Goal: Task Accomplishment & Management: Complete application form

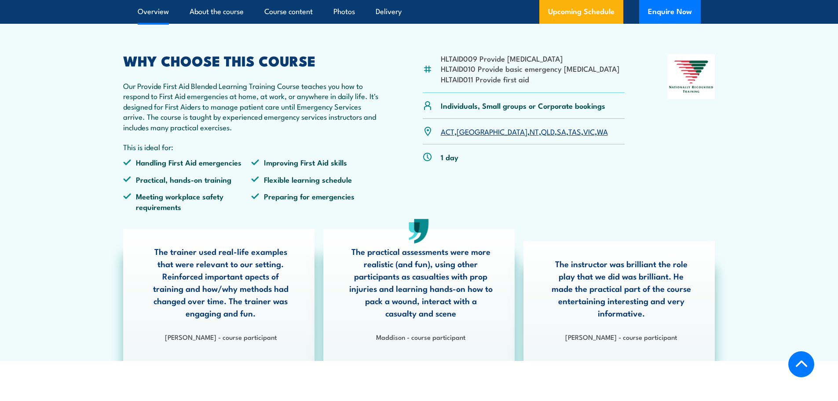
scroll to position [176, 0]
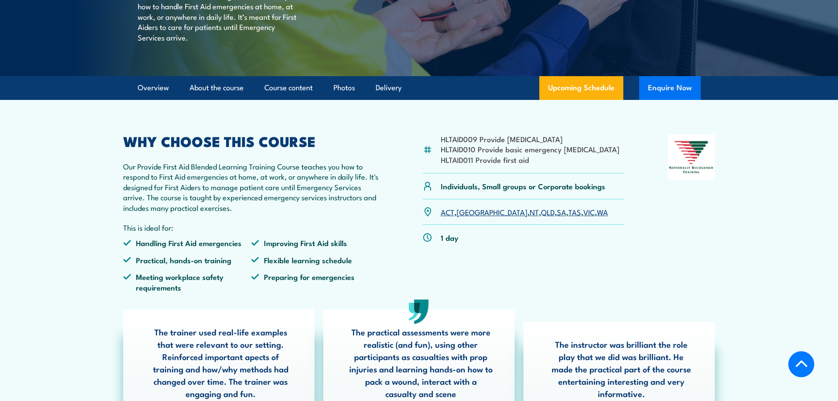
click at [650, 100] on button "Enquire Now" at bounding box center [670, 88] width 62 height 24
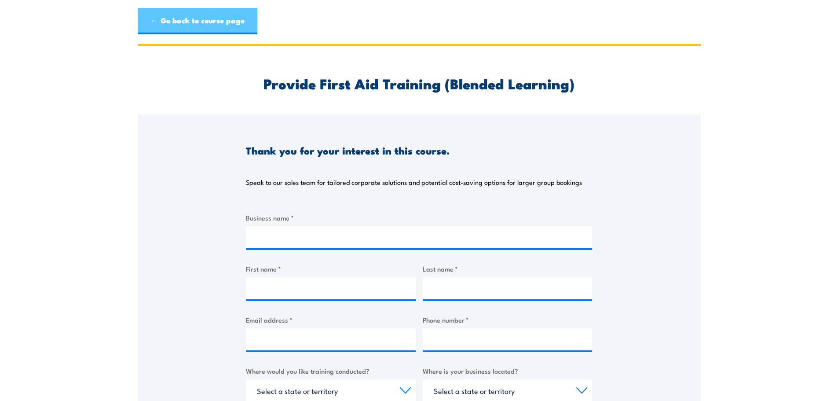
click at [188, 19] on link "← Go back to course page" at bounding box center [198, 21] width 120 height 26
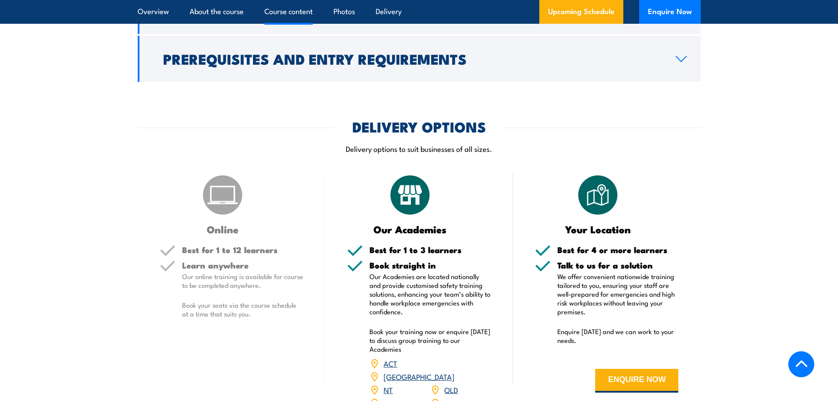
scroll to position [1347, 0]
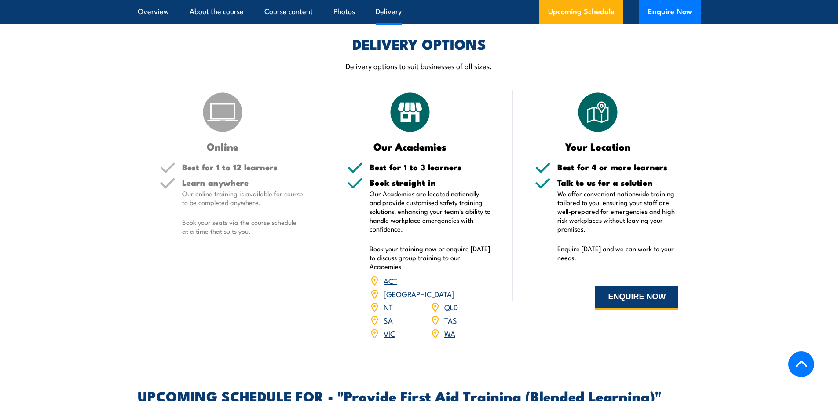
click at [630, 310] on button "ENQUIRE NOW" at bounding box center [636, 298] width 83 height 24
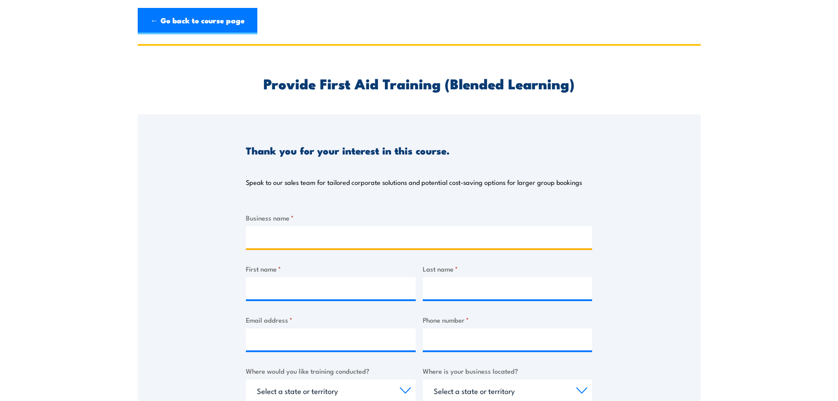
click at [341, 237] on input "Business name *" at bounding box center [419, 237] width 346 height 22
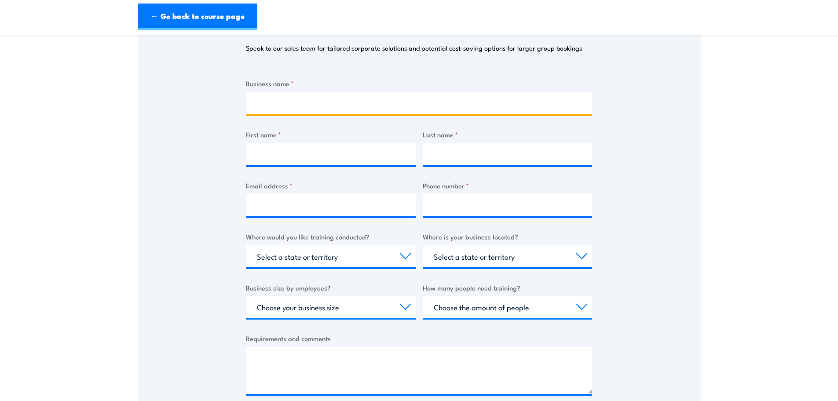
scroll to position [220, 0]
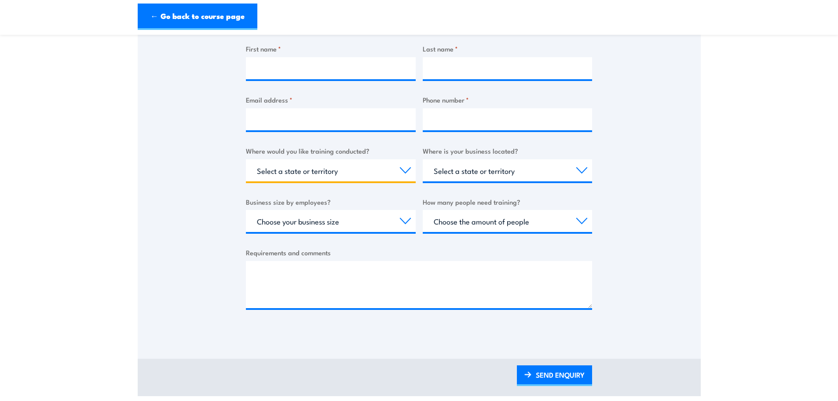
click at [378, 175] on select "Select a state or territory Nationally - multiple locations QLD NSW VIC SA ACT …" at bounding box center [331, 170] width 170 height 22
select select "QLD"
click at [246, 159] on select "Select a state or territory Nationally - multiple locations QLD NSW VIC SA ACT …" at bounding box center [331, 170] width 170 height 22
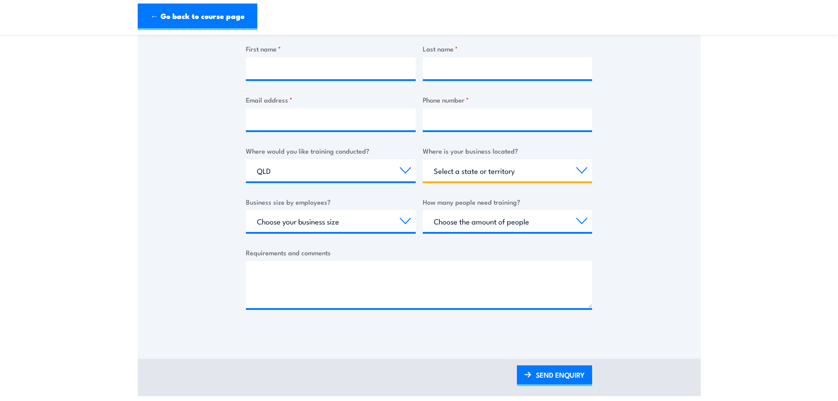
click at [477, 177] on select "Select a state or territory QLD NSW VIC SA ACT WA TAS NT" at bounding box center [508, 170] width 170 height 22
select select "QLD"
click at [423, 159] on select "Select a state or territory QLD NSW VIC SA ACT WA TAS NT" at bounding box center [508, 170] width 170 height 22
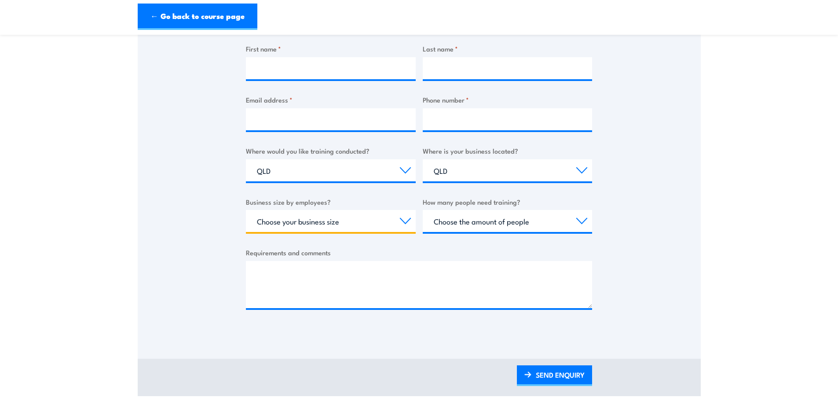
click at [362, 220] on select "Choose your business size 1 to 19 20 to 199 200+" at bounding box center [331, 221] width 170 height 22
select select "20 to 199"
click at [246, 210] on select "Choose your business size 1 to 19 20 to 199 200+" at bounding box center [331, 221] width 170 height 22
click at [481, 226] on select "Choose the amount of people 1 to 4 5 to 19 20+" at bounding box center [508, 221] width 170 height 22
select select "5 to 19"
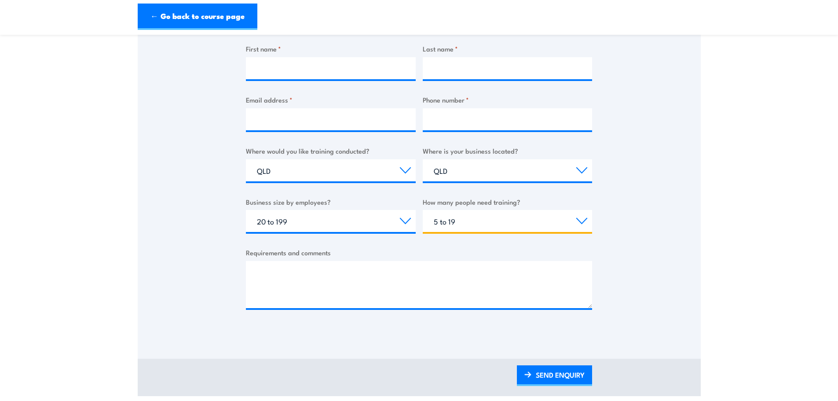
click at [423, 210] on select "Choose the amount of people 1 to 4 5 to 19 20+" at bounding box center [508, 221] width 170 height 22
click at [395, 275] on textarea "Requirements and comments" at bounding box center [419, 284] width 346 height 47
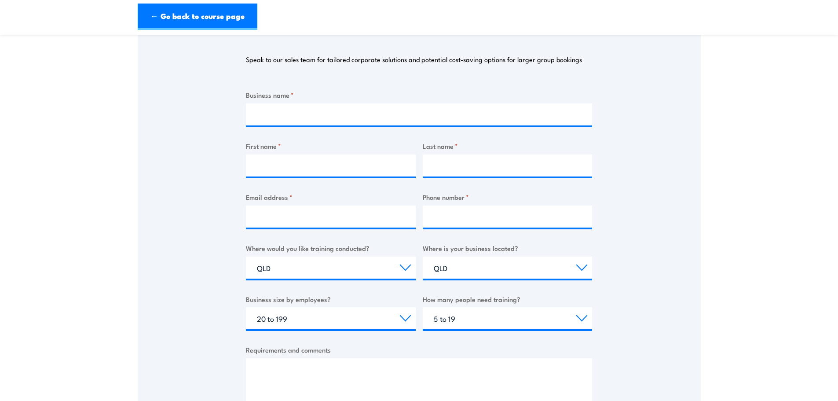
scroll to position [88, 0]
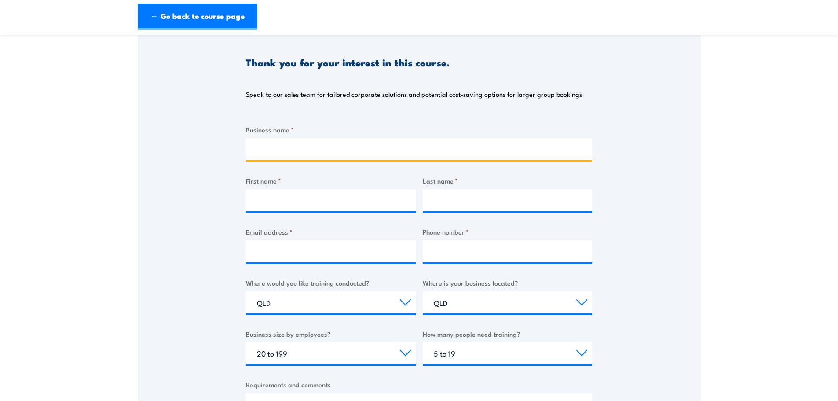
click at [309, 146] on input "Business name *" at bounding box center [419, 149] width 346 height 22
type input "THEE Group"
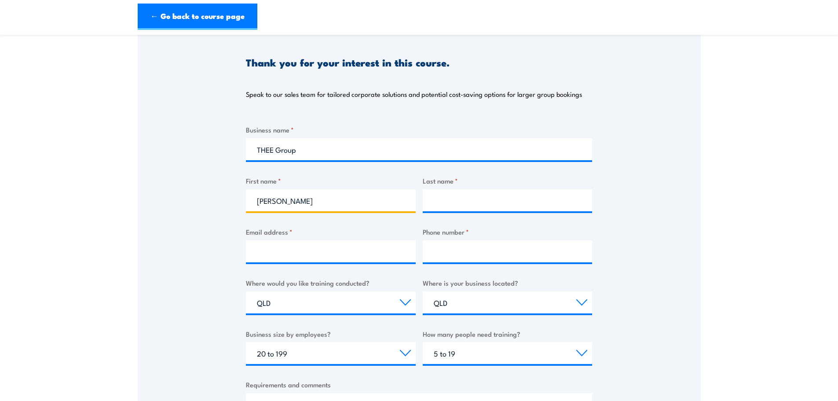
type input "Rebecca"
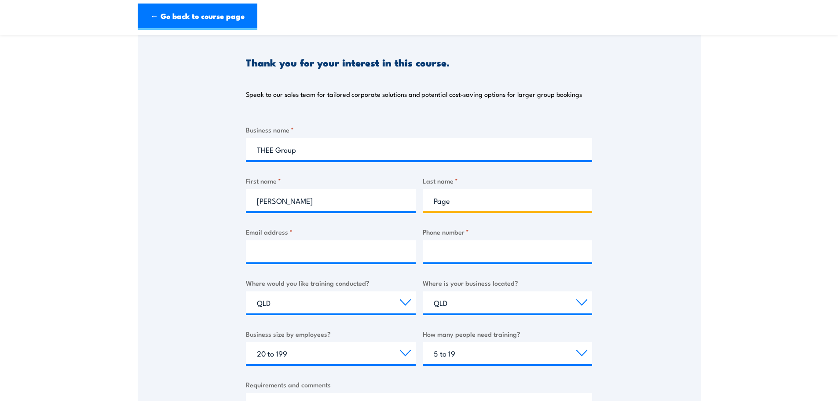
type input "Page"
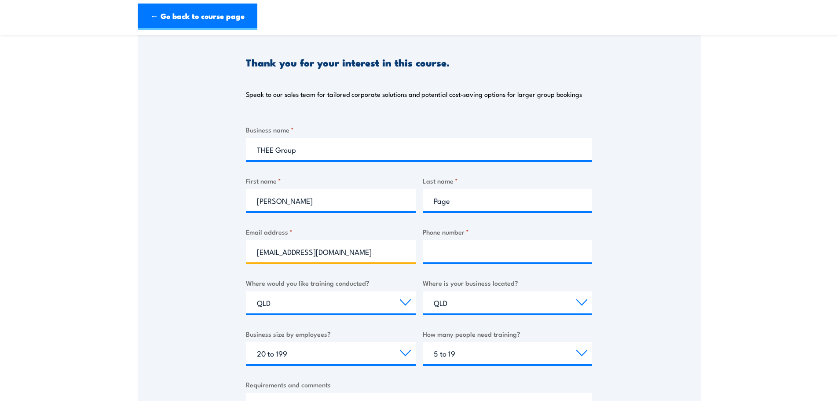
type input "rpage@theegroups.com.au"
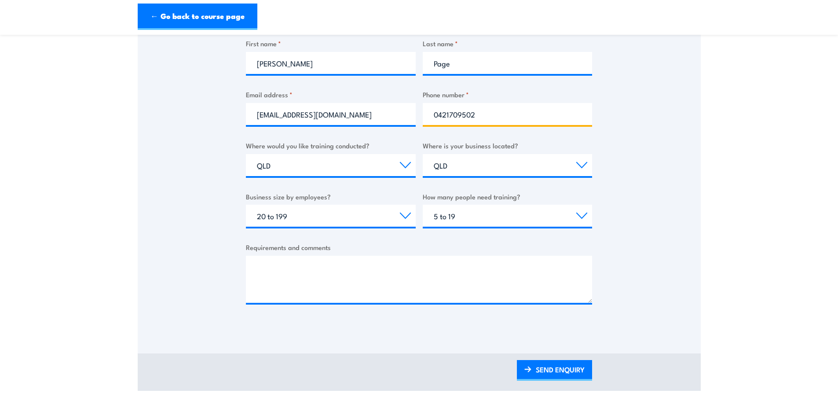
scroll to position [264, 0]
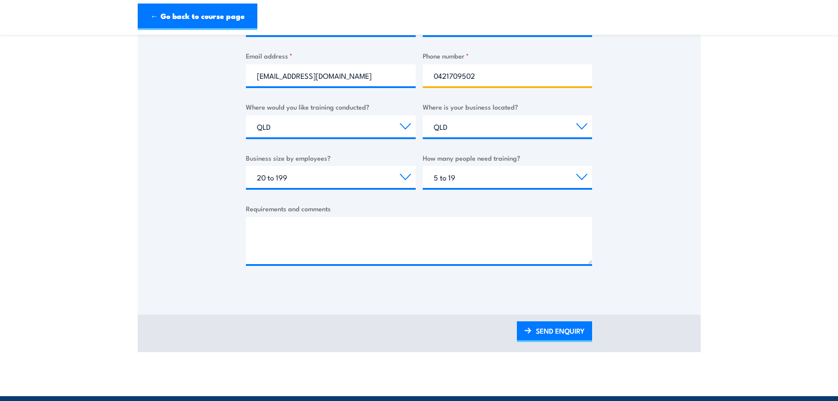
type input "0421709502"
click at [302, 215] on div "Requirements and comments" at bounding box center [419, 233] width 346 height 61
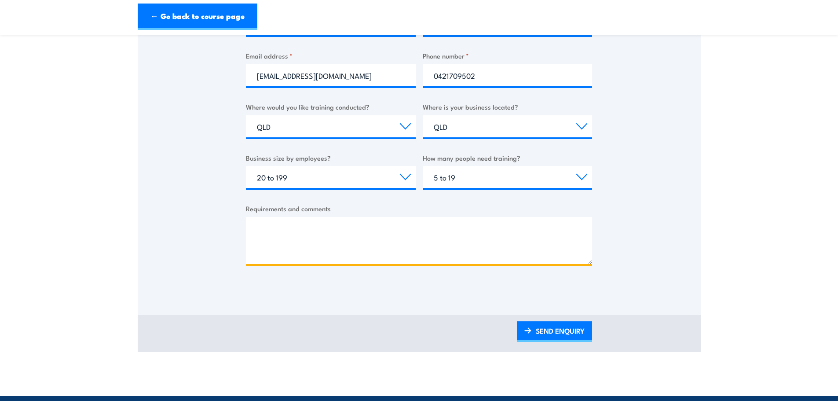
click at [272, 244] on textarea "Requirements and comments" at bounding box center [419, 240] width 346 height 47
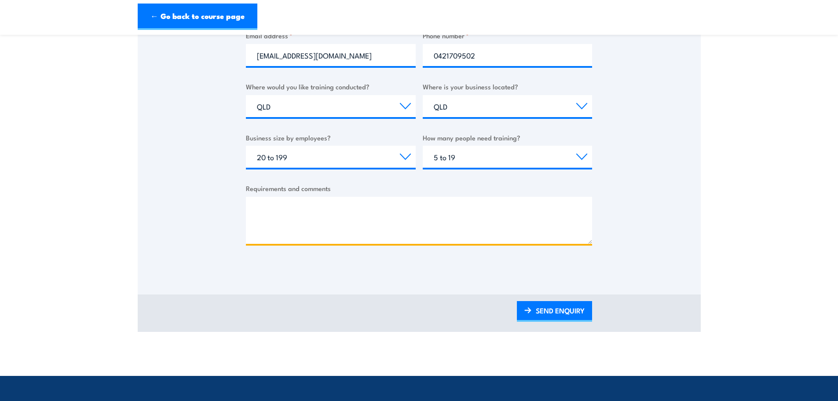
scroll to position [308, 0]
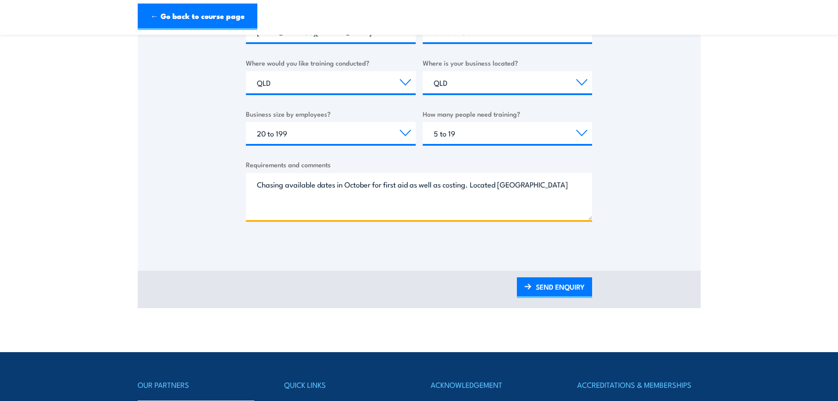
click at [400, 211] on textarea "Chasing available dates in October for first aid as well as costing. Located Go…" at bounding box center [419, 196] width 346 height 47
type textarea "Chasing available dates in October for first aid as well as costing. Located Go…"
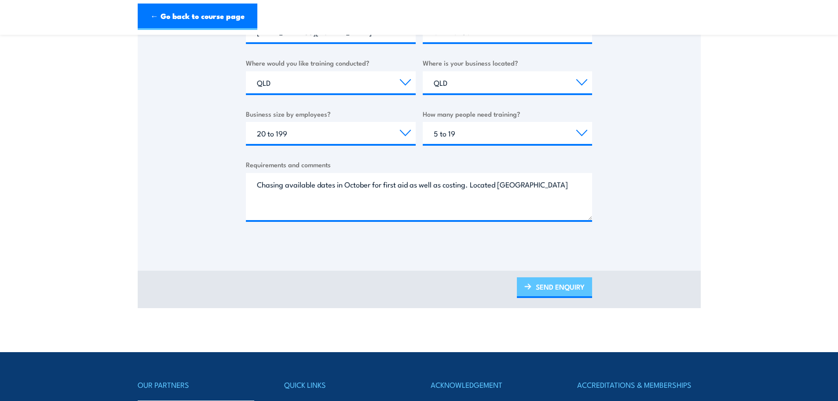
click at [558, 284] on link "SEND ENQUIRY" at bounding box center [554, 287] width 75 height 21
click at [565, 283] on link "SEND ENQUIRY" at bounding box center [554, 287] width 75 height 21
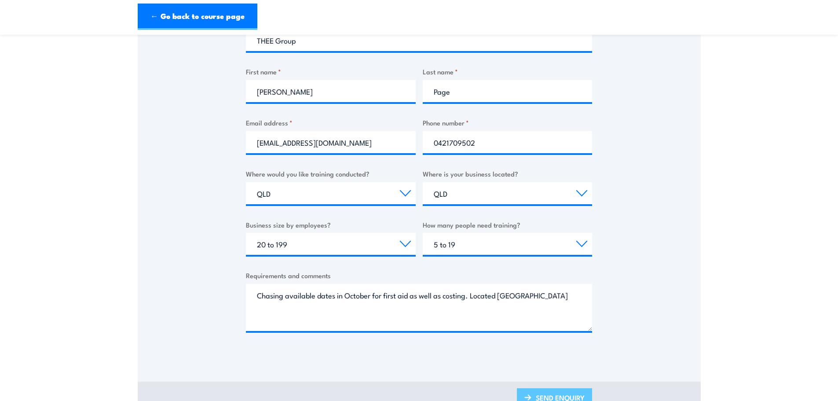
scroll to position [264, 0]
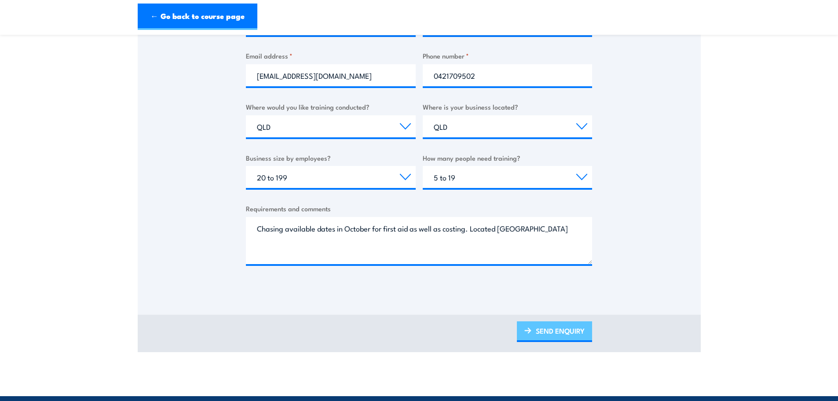
click at [532, 332] on link "SEND ENQUIRY" at bounding box center [554, 331] width 75 height 21
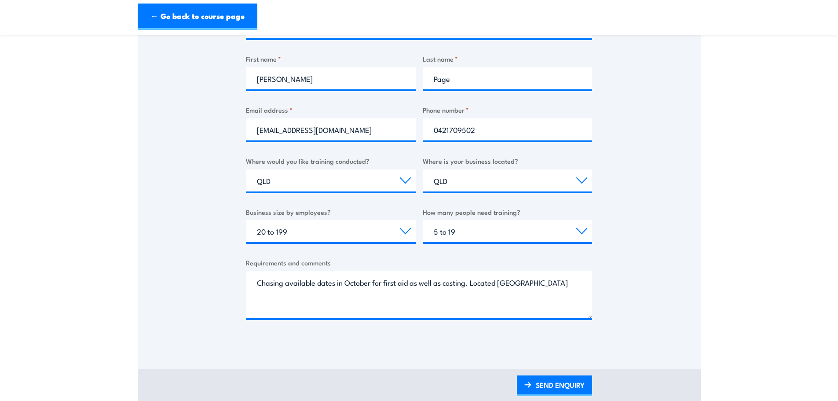
scroll to position [132, 0]
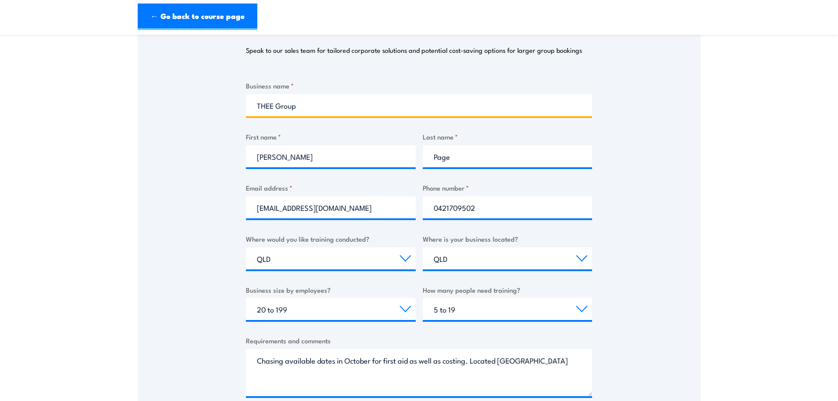
click at [353, 101] on input "THEE Group" at bounding box center [419, 105] width 346 height 22
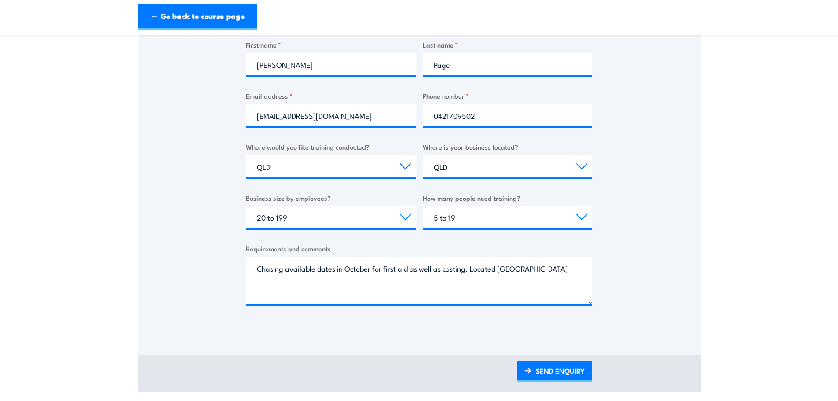
scroll to position [396, 0]
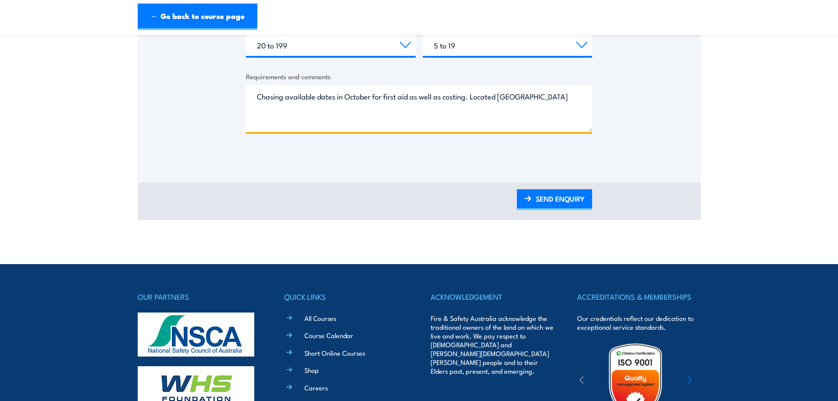
click at [467, 131] on textarea "Chasing available dates in October for first aid as well as costing. Located Go…" at bounding box center [419, 108] width 346 height 47
click at [551, 100] on textarea "Chasing available dates in October for first aid as well as costing. Located Go…" at bounding box center [419, 108] width 346 height 47
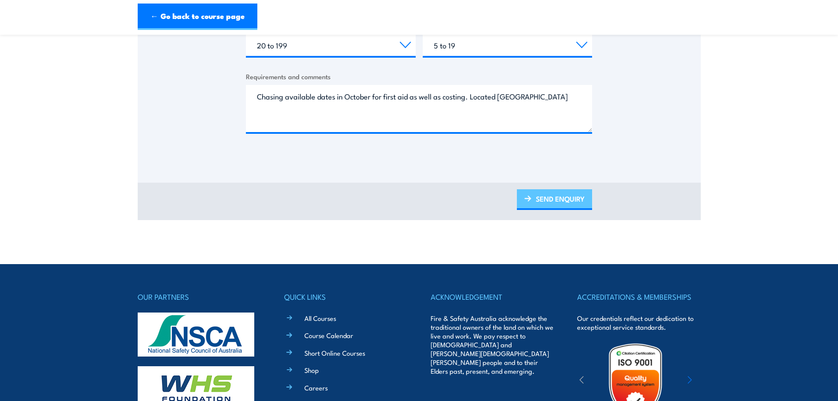
click at [536, 191] on link "SEND ENQUIRY" at bounding box center [554, 199] width 75 height 21
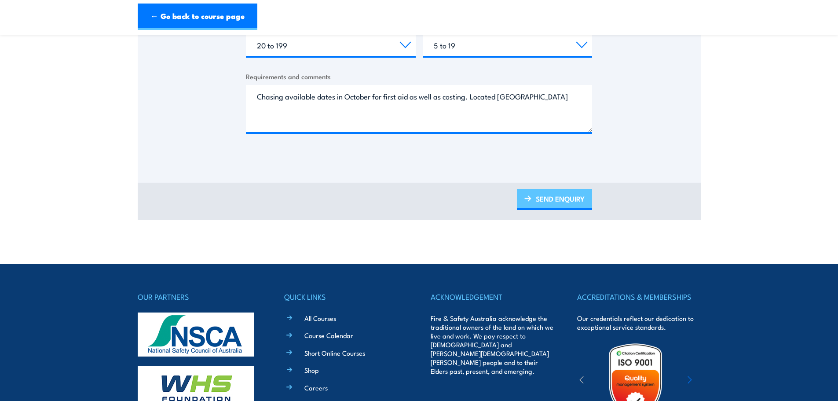
click at [536, 191] on link "SEND ENQUIRY" at bounding box center [554, 199] width 75 height 21
click at [536, 192] on link "SEND ENQUIRY" at bounding box center [554, 199] width 75 height 21
click at [536, 193] on link "SEND ENQUIRY" at bounding box center [554, 199] width 75 height 21
click at [537, 194] on link "SEND ENQUIRY" at bounding box center [554, 199] width 75 height 21
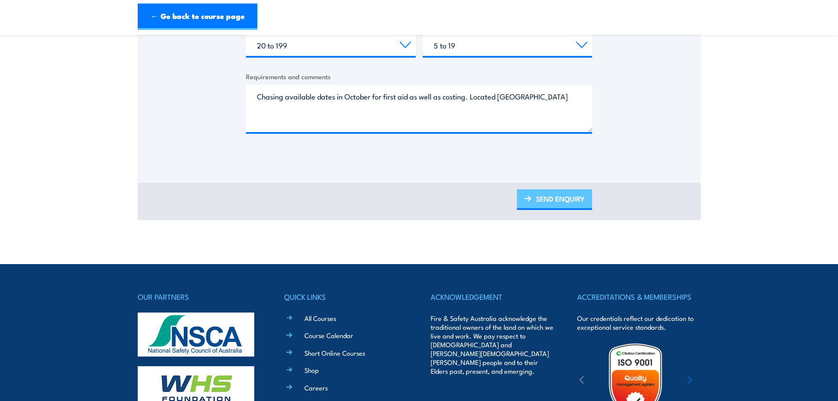
scroll to position [352, 0]
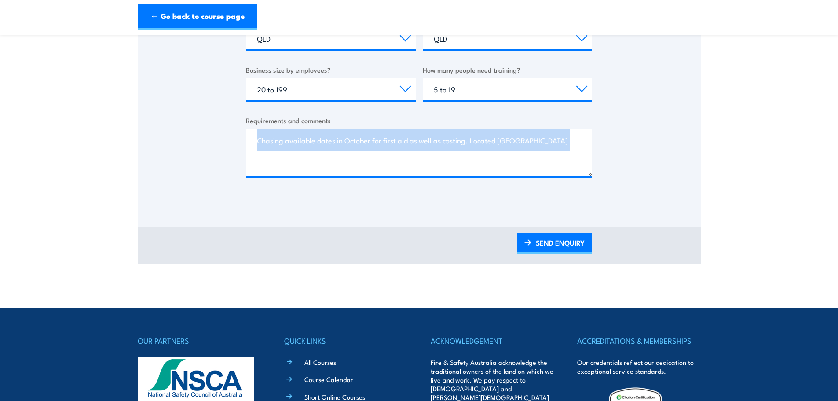
click at [538, 195] on form "Business name * THEE Group First name * Rebecca Last name * Page Email address …" at bounding box center [419, 31] width 346 height 341
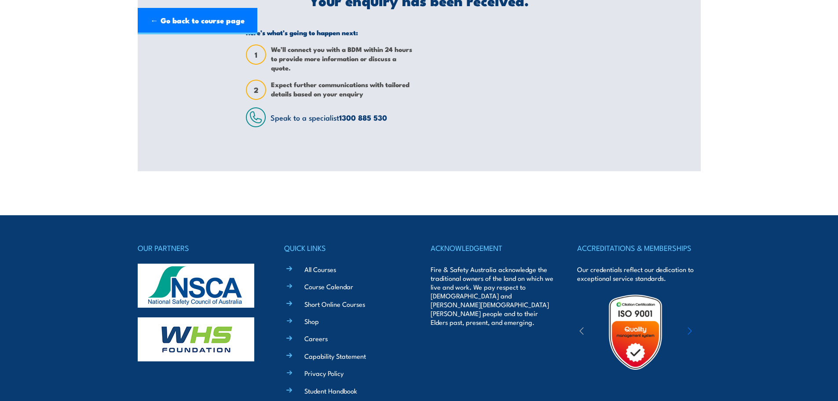
scroll to position [0, 0]
